Goal: Find specific page/section: Find specific page/section

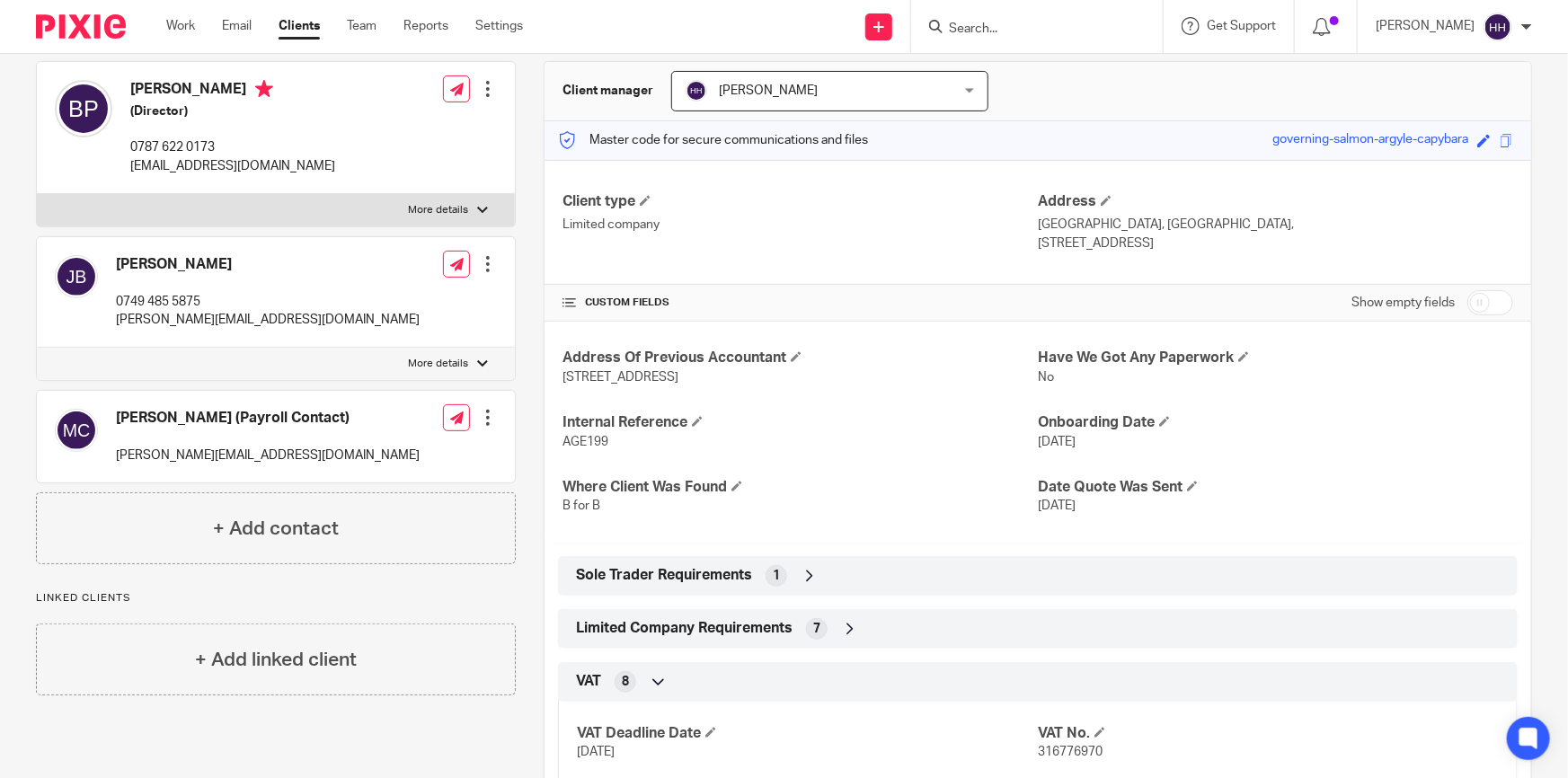
scroll to position [81, 0]
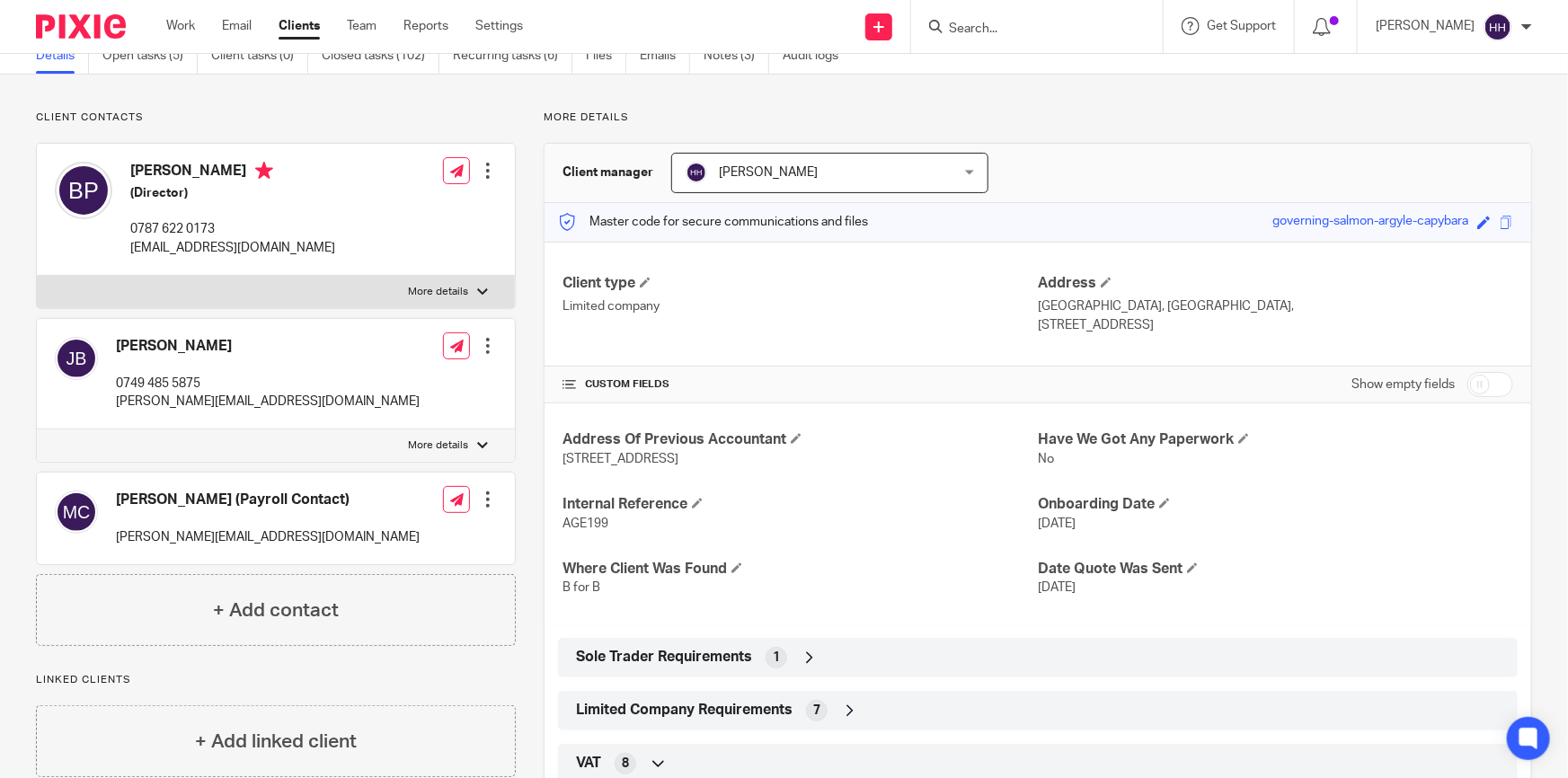
click at [1007, 29] on input "Search" at bounding box center [1028, 30] width 162 height 16
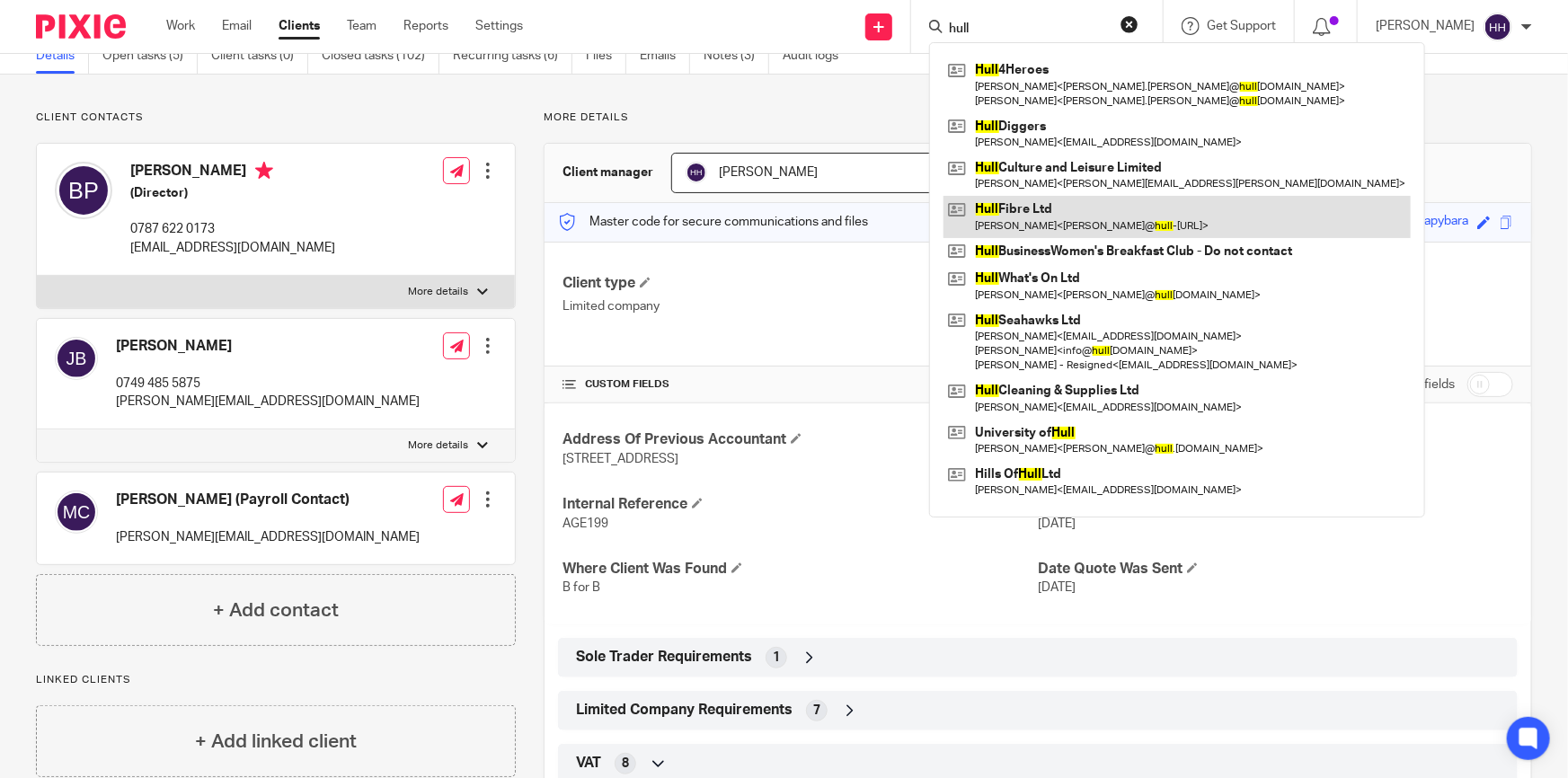
type input "hull"
click at [1054, 215] on link at bounding box center [1177, 215] width 467 height 41
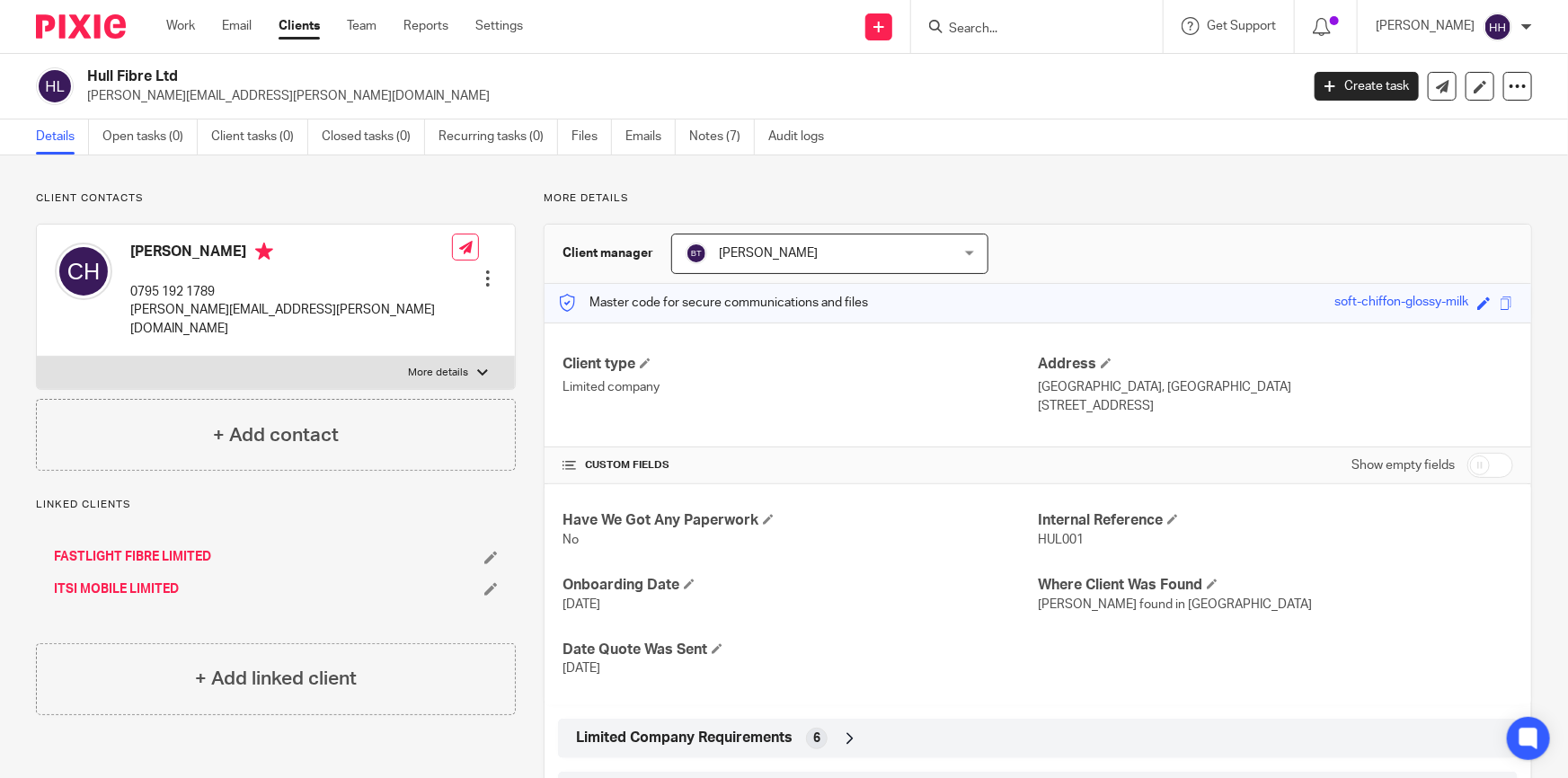
click at [290, 28] on link "Clients" at bounding box center [298, 26] width 41 height 18
